Goal: Check status

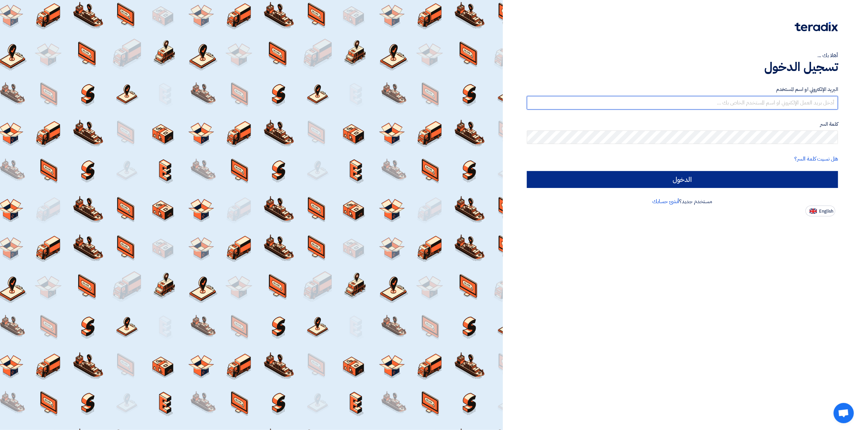
type input "[EMAIL_ADDRESS][DOMAIN_NAME]"
click at [713, 180] on input "الدخول" at bounding box center [682, 179] width 311 height 17
type input "Sign in"
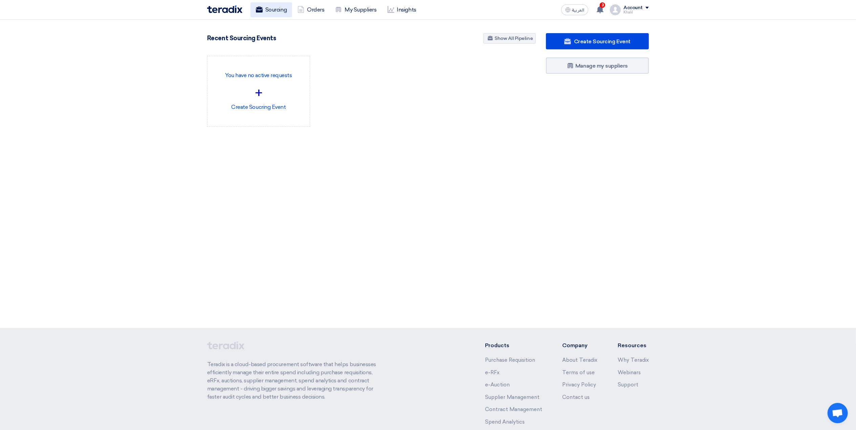
click at [274, 11] on link "Sourcing" at bounding box center [271, 9] width 42 height 15
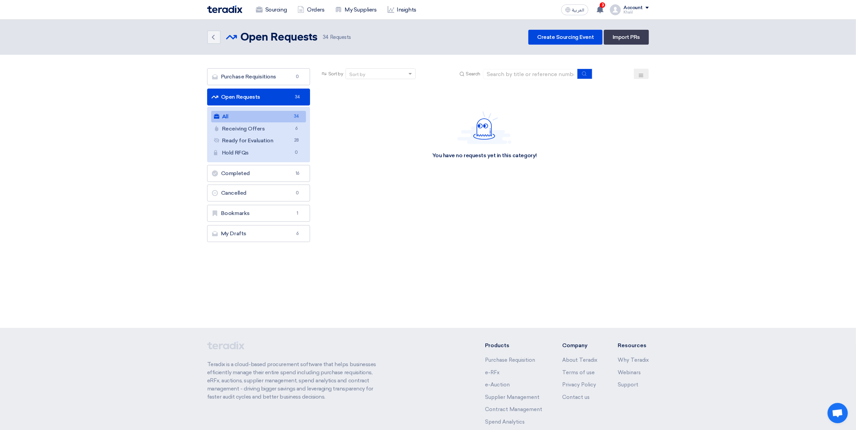
click at [286, 116] on link "All All 34" at bounding box center [258, 117] width 95 height 12
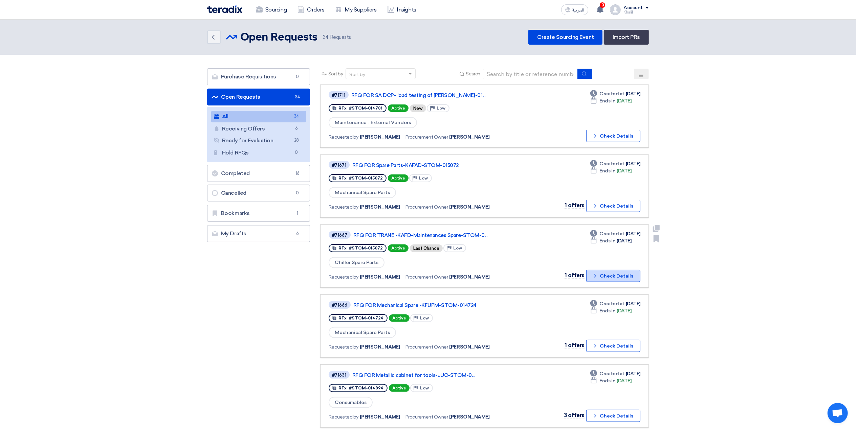
click at [597, 270] on button "Check details Check Details" at bounding box center [613, 276] width 54 height 12
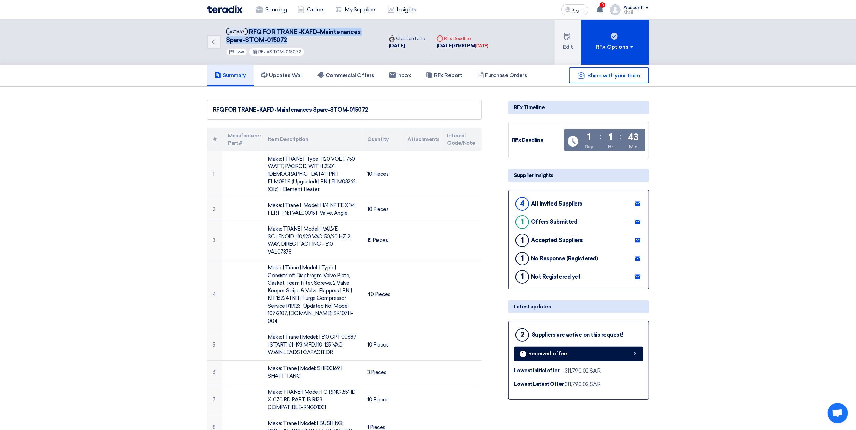
drag, startPoint x: 294, startPoint y: 38, endPoint x: 247, endPoint y: 30, distance: 47.7
click at [247, 30] on h5 "#71667 RFQ FOR TRANE -KAFD-Maintenances Spare-STOM-015072" at bounding box center [300, 36] width 149 height 17
copy h5 "RFQ FOR TRANE -KAFD-Maintenances Spare-STOM-015072"
click at [279, 12] on link "Sourcing" at bounding box center [271, 9] width 42 height 15
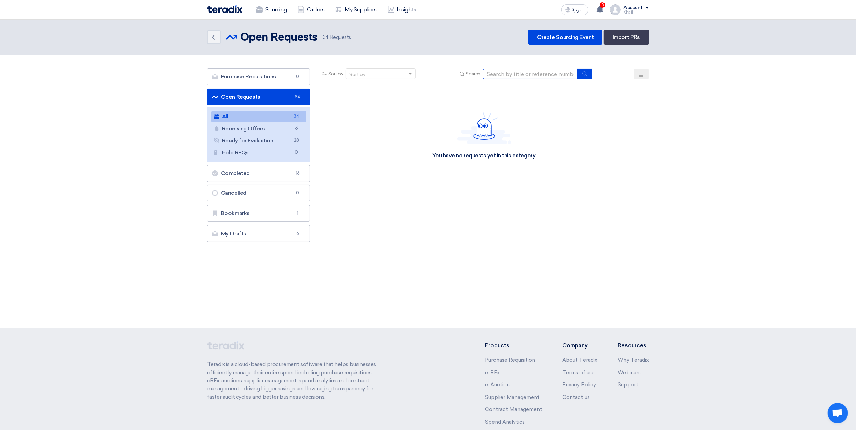
click at [512, 72] on input at bounding box center [530, 74] width 95 height 10
paste input "STOM-014724"
type input "STOM-014724"
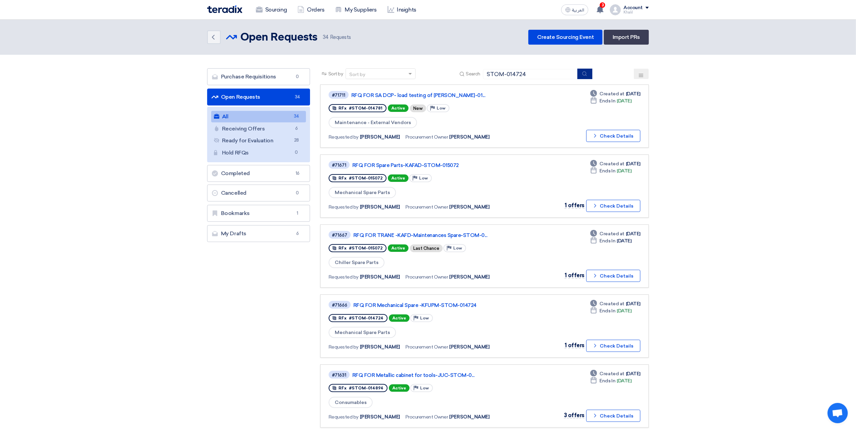
click at [586, 73] on use "submit" at bounding box center [584, 73] width 4 height 4
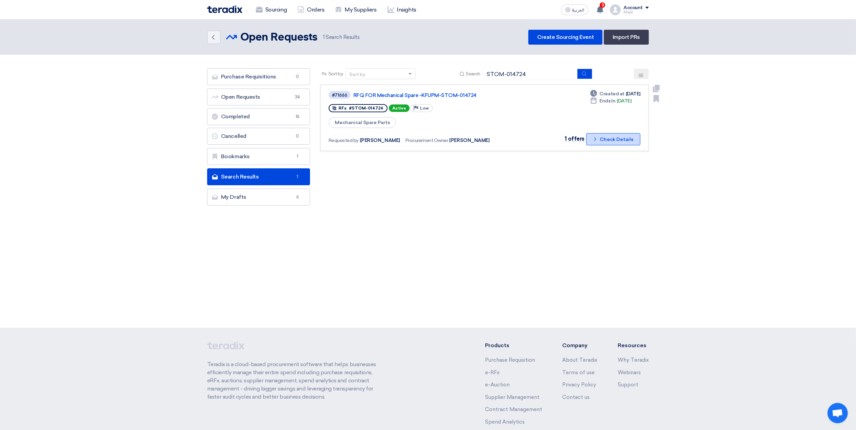
click at [601, 142] on button "Check details Check Details" at bounding box center [613, 139] width 54 height 12
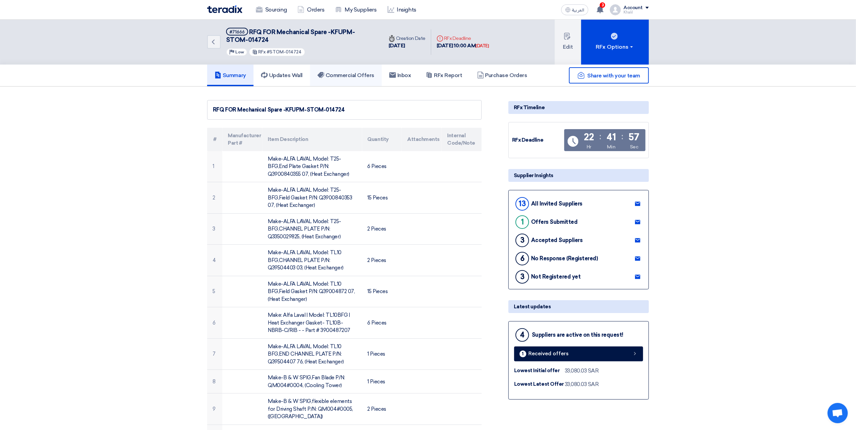
click at [337, 79] on link "Commercial Offers" at bounding box center [346, 76] width 72 height 22
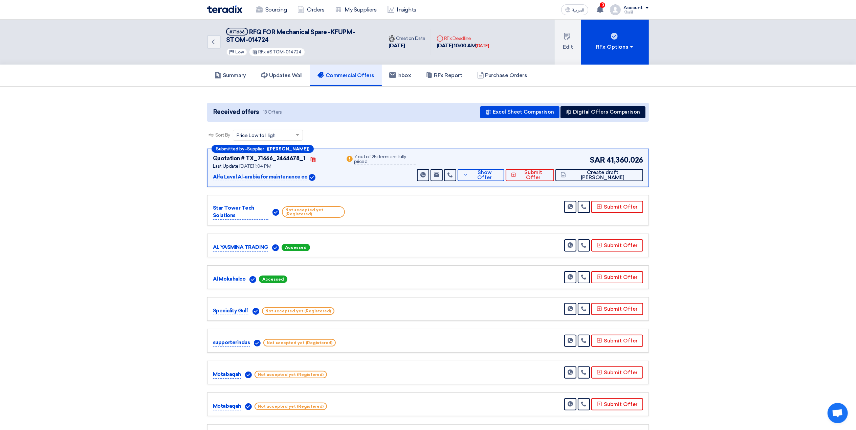
click at [343, 75] on h5 "Commercial Offers" at bounding box center [345, 75] width 57 height 7
click at [234, 72] on h5 "Summary" at bounding box center [229, 75] width 31 height 7
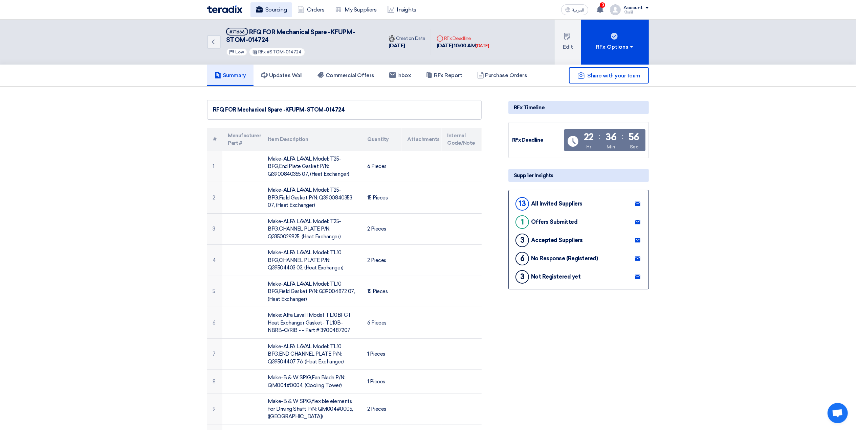
click at [280, 12] on link "Sourcing" at bounding box center [271, 9] width 42 height 15
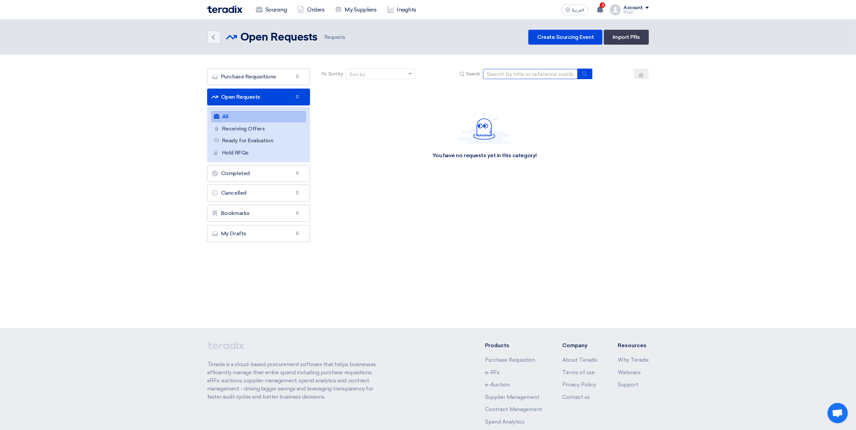
click at [503, 71] on input at bounding box center [530, 74] width 95 height 10
paste input "STOM-015072"
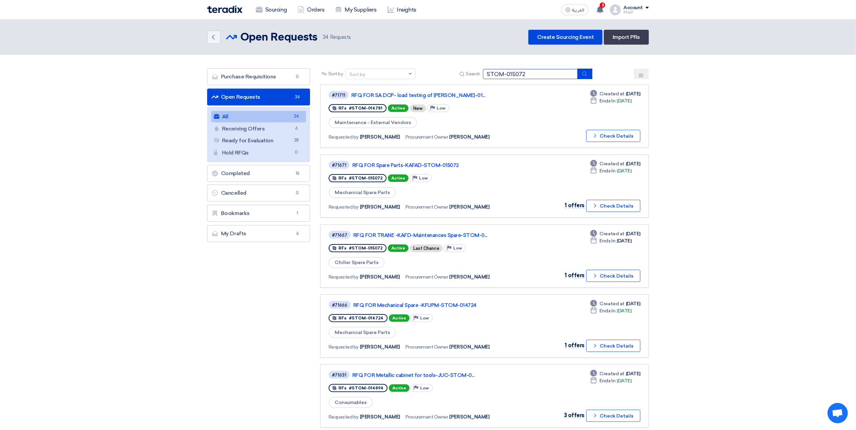
type input "STOM-015072"
